Goal: Navigation & Orientation: Find specific page/section

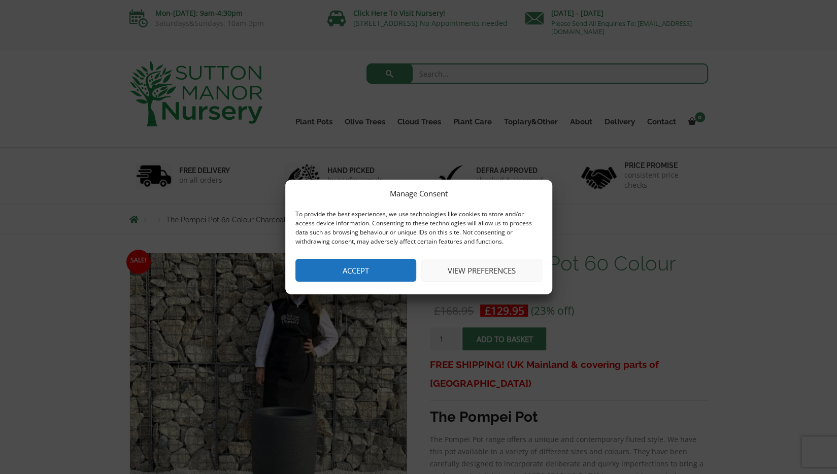
click at [366, 263] on button "Accept" at bounding box center [356, 270] width 121 height 23
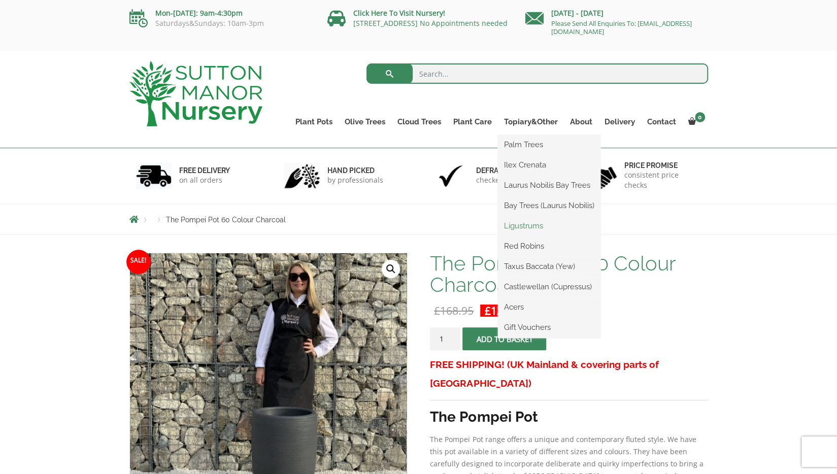
click at [526, 229] on link "Ligustrums" at bounding box center [549, 225] width 103 height 15
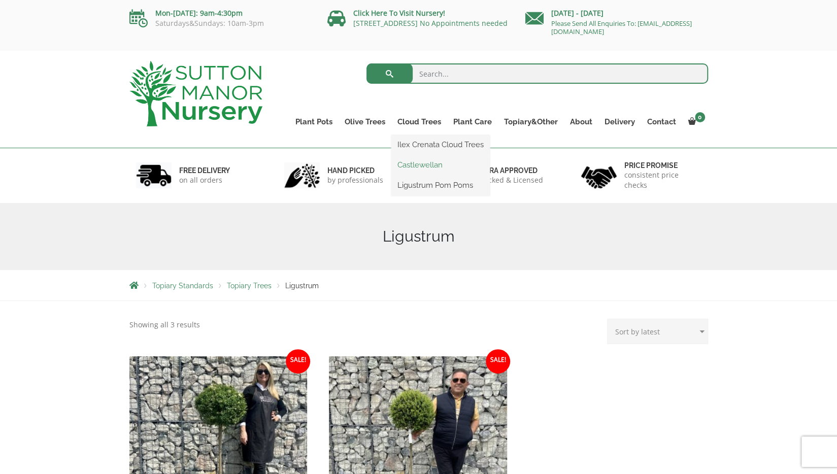
click at [430, 164] on link "Castlewellan" at bounding box center [441, 164] width 99 height 15
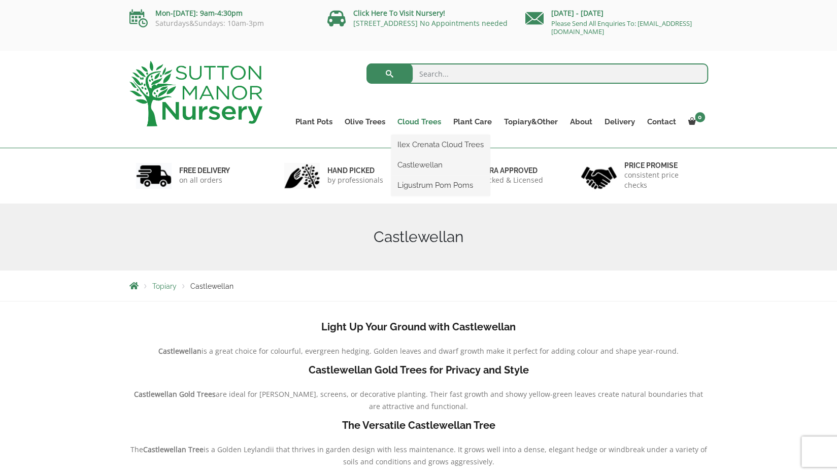
click at [429, 123] on link "Cloud Trees" at bounding box center [420, 122] width 56 height 14
click at [426, 144] on link "Ilex Crenata Cloud Trees" at bounding box center [441, 144] width 99 height 15
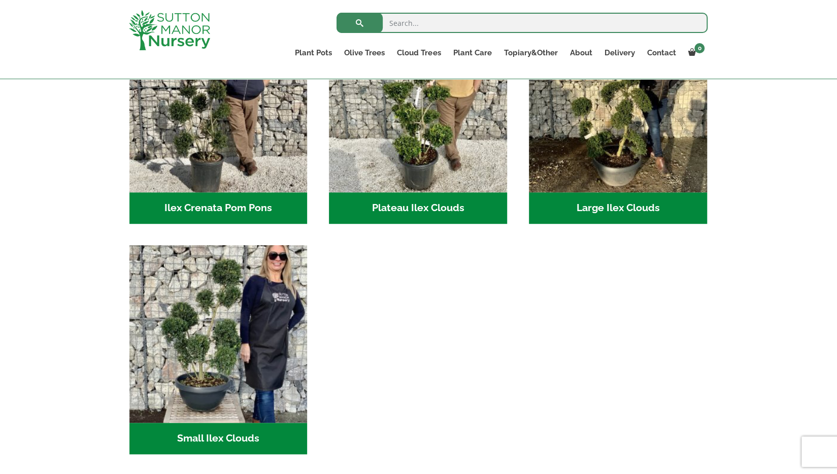
scroll to position [278, 0]
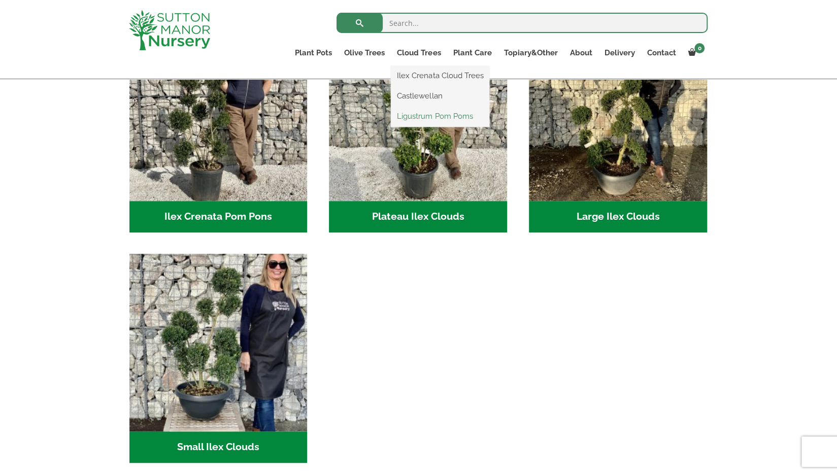
click at [424, 119] on link "Ligustrum Pom Poms" at bounding box center [440, 116] width 99 height 15
